Goal: Task Accomplishment & Management: Use online tool/utility

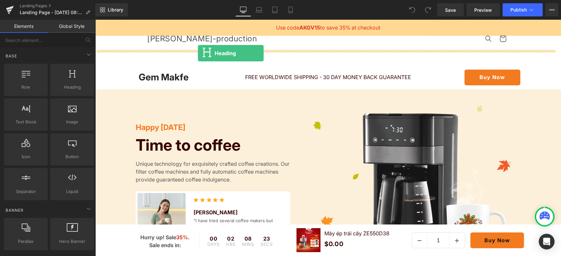
drag, startPoint x: 160, startPoint y: 103, endPoint x: 198, endPoint y: 53, distance: 62.3
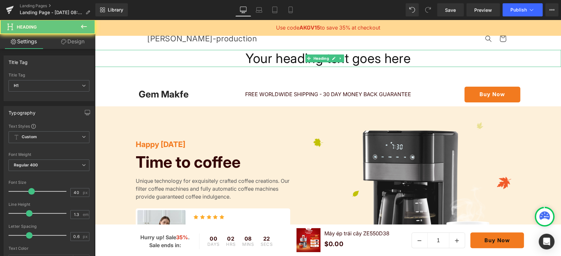
click at [274, 62] on h1 "Your heading text goes here" at bounding box center [328, 58] width 466 height 17
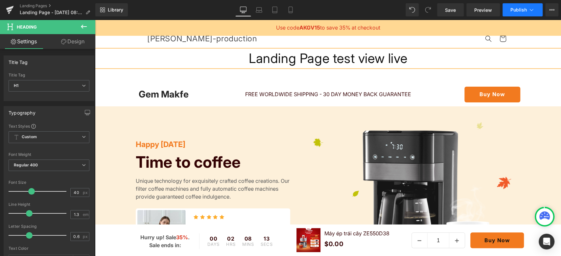
click at [531, 11] on icon at bounding box center [532, 10] width 4 height 2
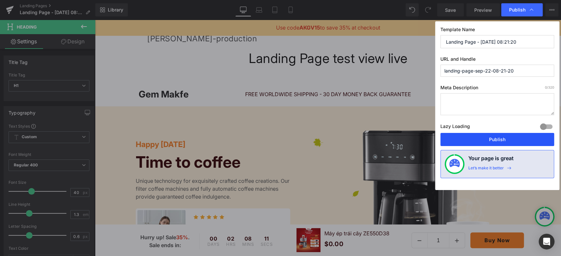
click at [486, 139] on button "Publish" at bounding box center [498, 139] width 114 height 13
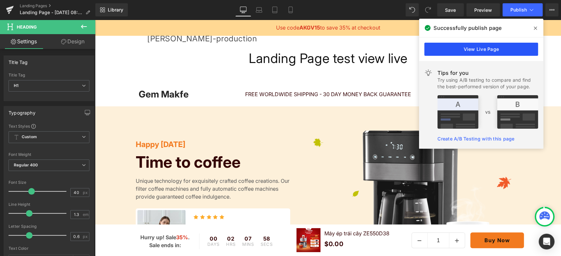
click at [485, 51] on link "View Live Page" at bounding box center [481, 49] width 114 height 13
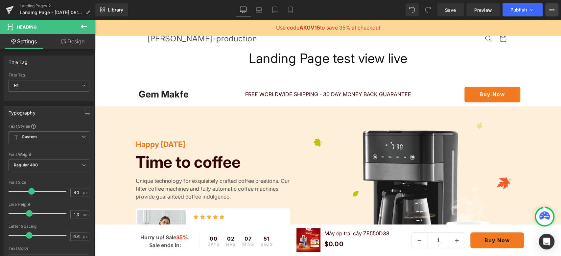
click at [553, 13] on button "View Live Page View with current Template Save Template to Library Schedule Pub…" at bounding box center [551, 9] width 13 height 13
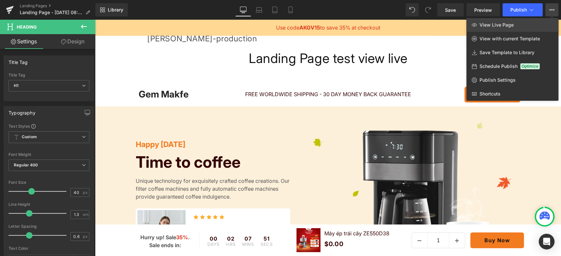
click at [510, 25] on span "View Live Page" at bounding box center [497, 25] width 34 height 6
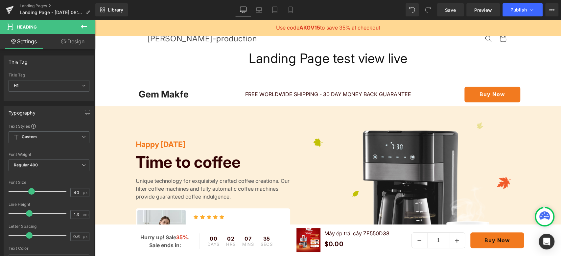
click at [392, 18] on div "Library Desktop Desktop Laptop Tablet Mobile Save Preview Publish Scheduled Vie…" at bounding box center [328, 10] width 466 height 20
click at [401, 36] on header "Search nicholas-production Search Cart" at bounding box center [328, 35] width 395 height 30
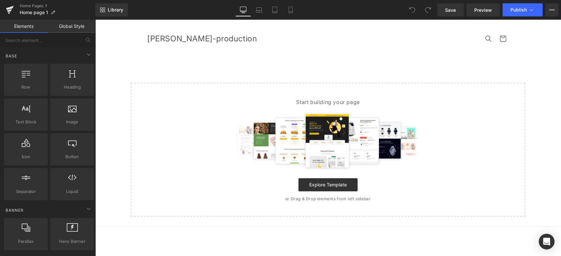
click at [409, 66] on main "Select your layout" at bounding box center [328, 138] width 466 height 177
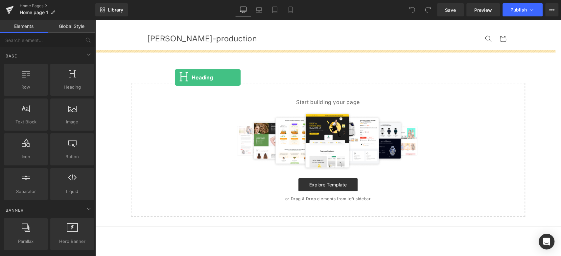
drag, startPoint x: 174, startPoint y: 109, endPoint x: 236, endPoint y: 73, distance: 72.2
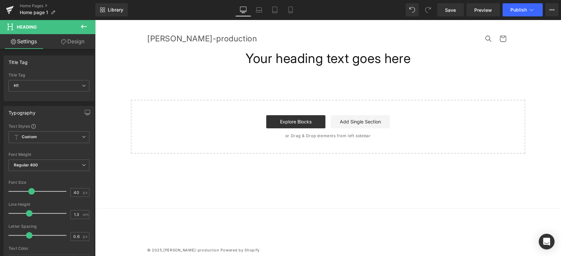
click at [79, 23] on button at bounding box center [83, 27] width 23 height 14
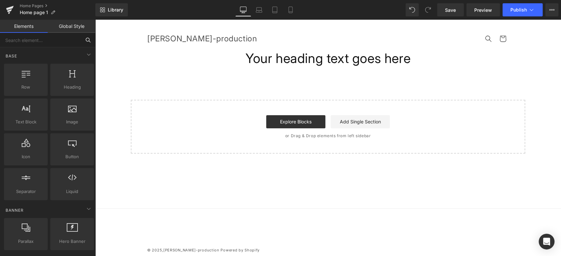
click at [54, 38] on input "text" at bounding box center [40, 40] width 81 height 14
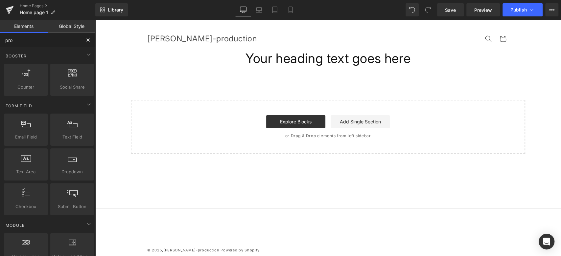
type input "prod"
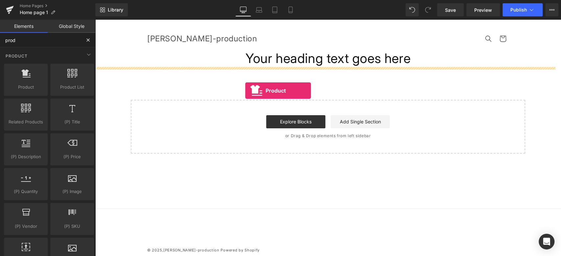
drag, startPoint x: 131, startPoint y: 103, endPoint x: 249, endPoint y: 91, distance: 119.0
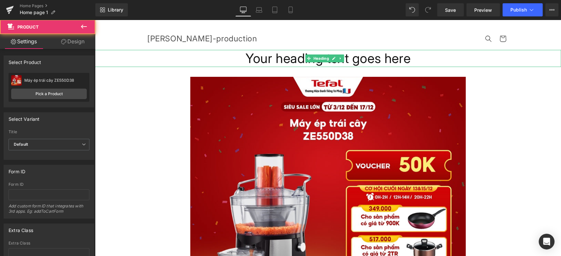
click at [272, 60] on h1 "Your heading text goes here" at bounding box center [328, 58] width 466 height 17
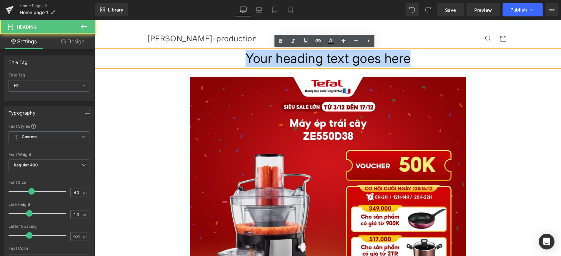
drag, startPoint x: 227, startPoint y: 61, endPoint x: 469, endPoint y: 52, distance: 241.9
click at [469, 52] on h1 "Your heading text goes here" at bounding box center [328, 58] width 466 height 17
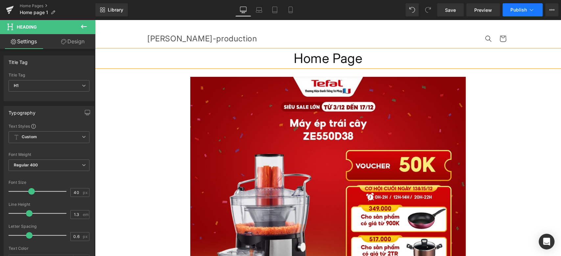
click at [522, 11] on span "Publish" at bounding box center [519, 9] width 16 height 5
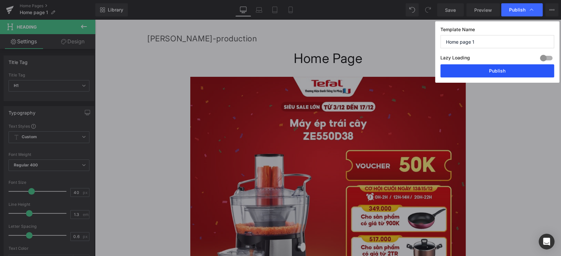
click at [498, 70] on button "Publish" at bounding box center [498, 70] width 114 height 13
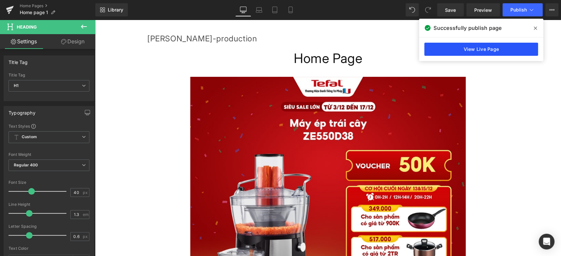
click link "View Live Page"
